Goal: Information Seeking & Learning: Find specific fact

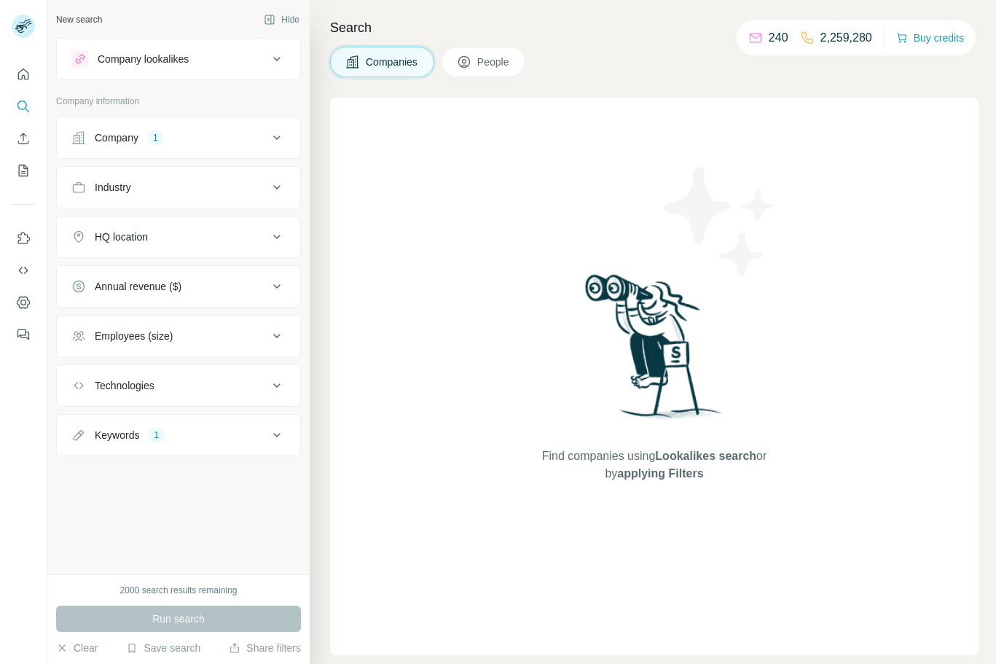
click at [198, 135] on div "Company 1" at bounding box center [169, 137] width 197 height 15
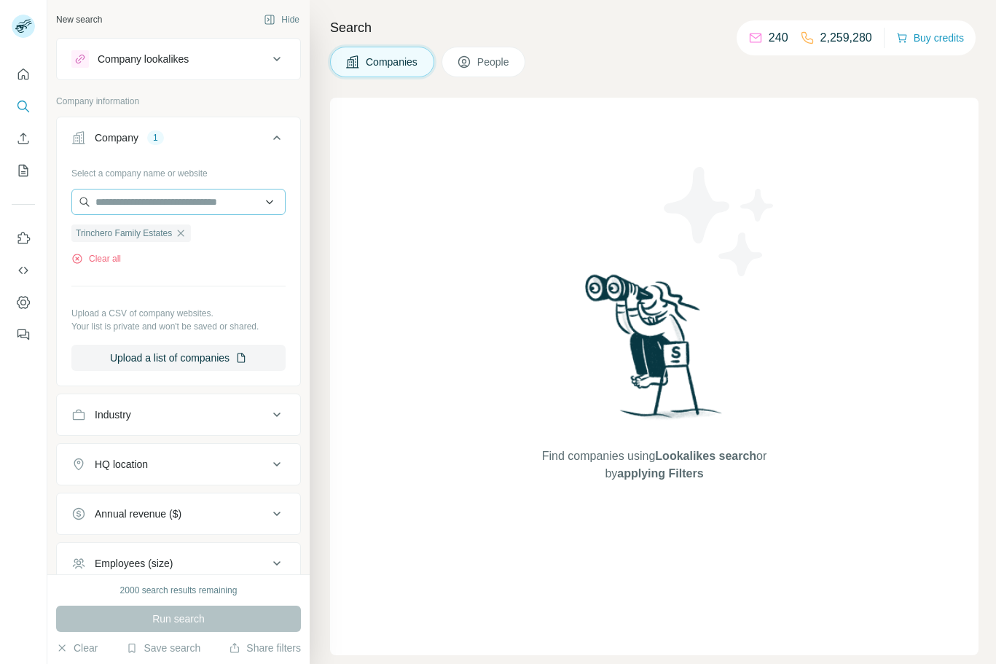
click at [184, 233] on icon "button" at bounding box center [181, 233] width 12 height 12
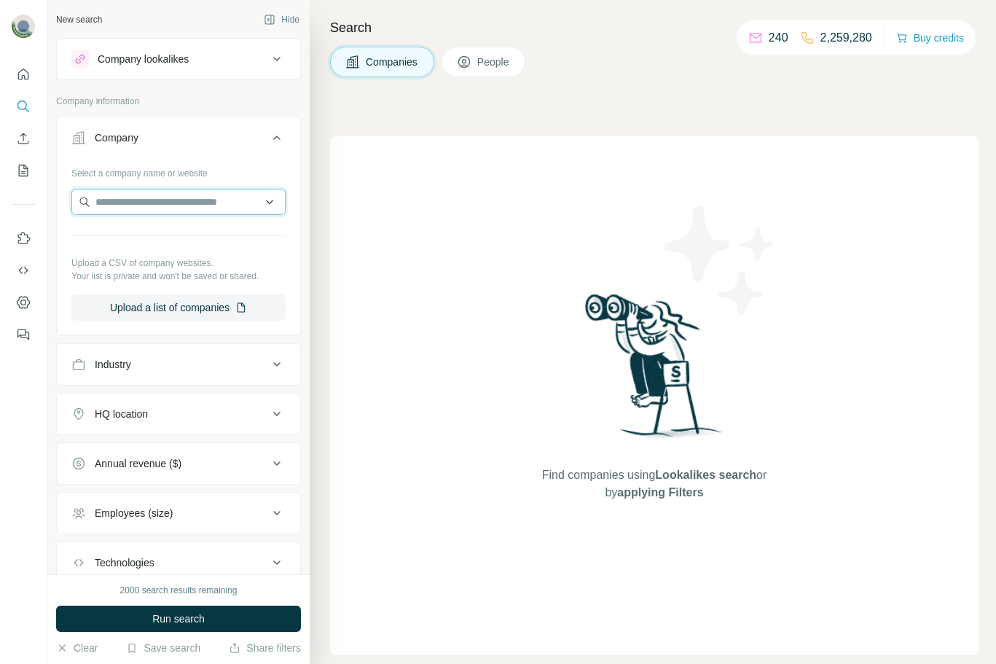
click at [159, 203] on input "text" at bounding box center [178, 202] width 214 height 26
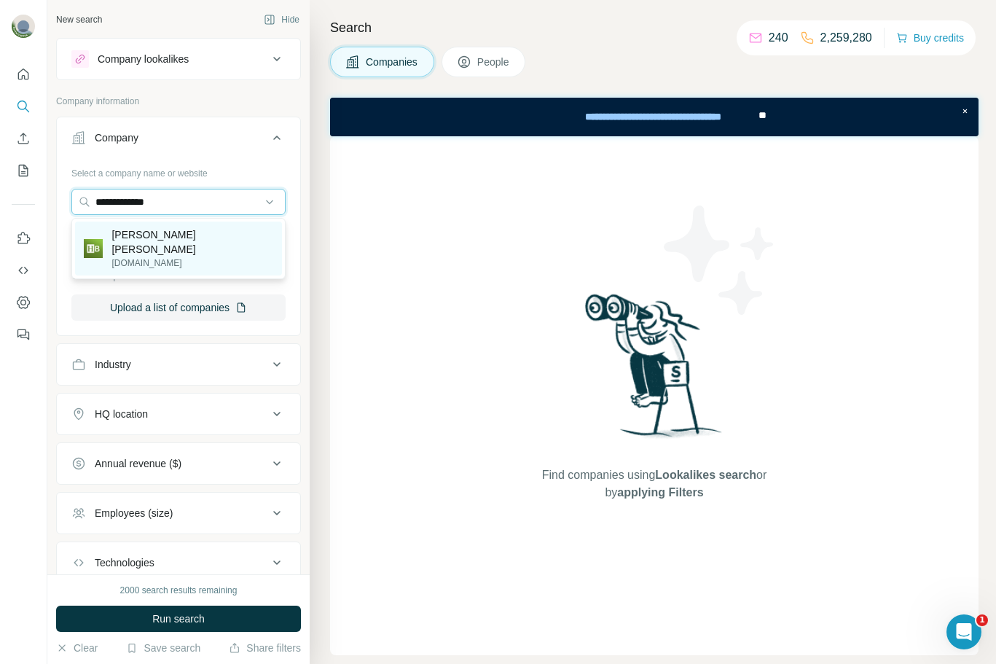
type input "**********"
click at [148, 256] on p "[DOMAIN_NAME]" at bounding box center [192, 262] width 162 height 13
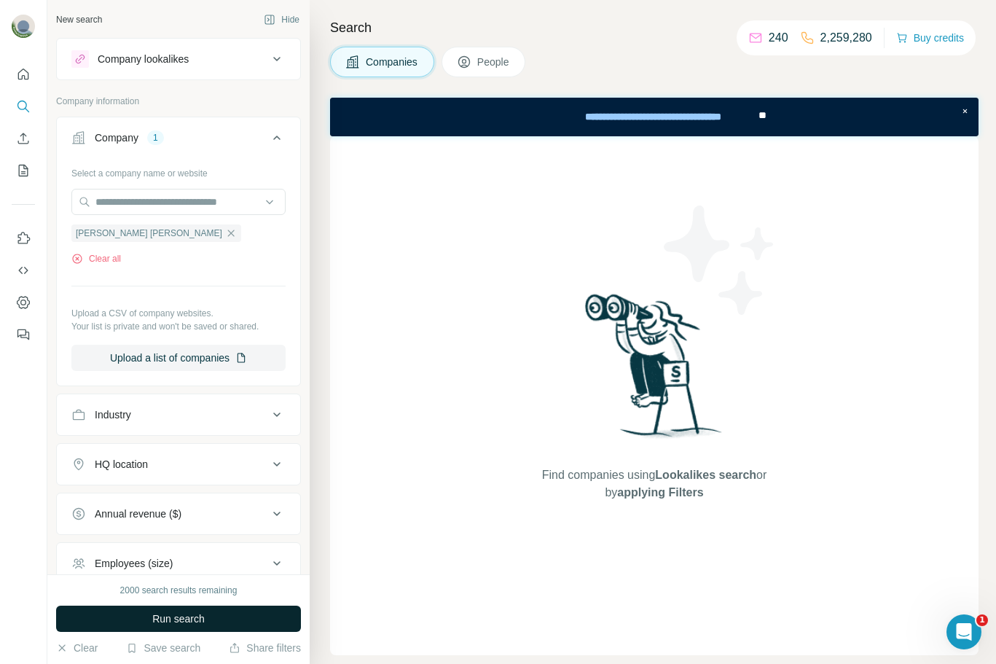
click at [189, 619] on span "Run search" at bounding box center [178, 618] width 52 height 15
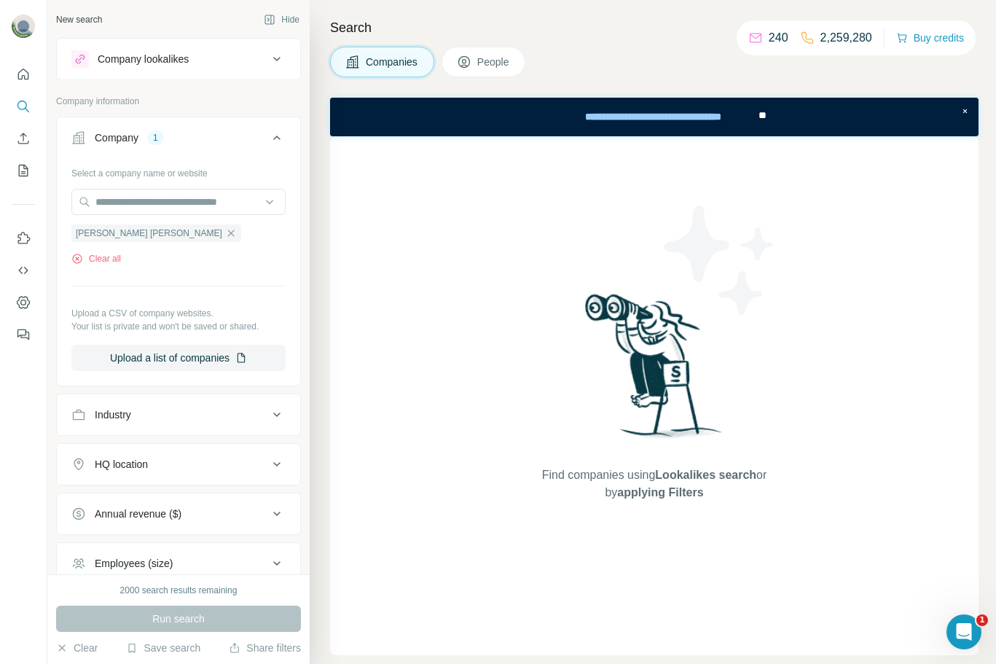
click at [486, 56] on span "People" at bounding box center [494, 62] width 34 height 15
